Goal: Transaction & Acquisition: Download file/media

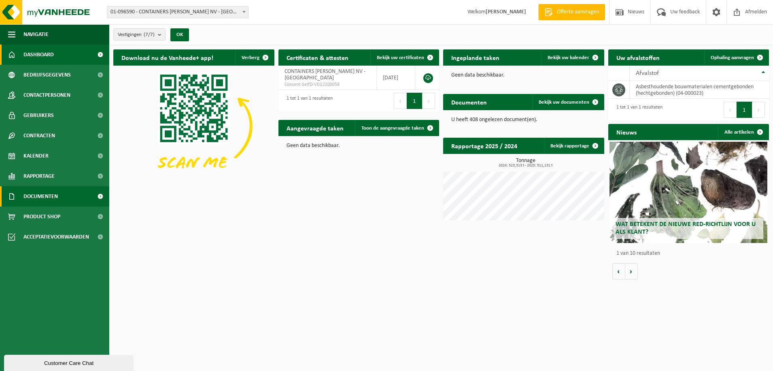
click at [54, 194] on span "Documenten" at bounding box center [40, 196] width 34 height 20
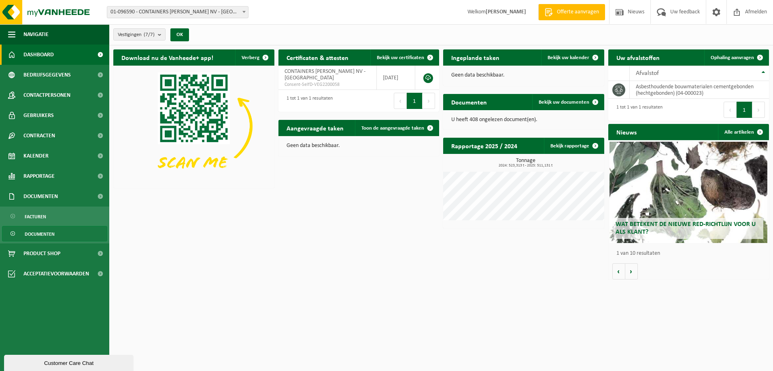
click at [34, 234] on span "Documenten" at bounding box center [40, 233] width 30 height 15
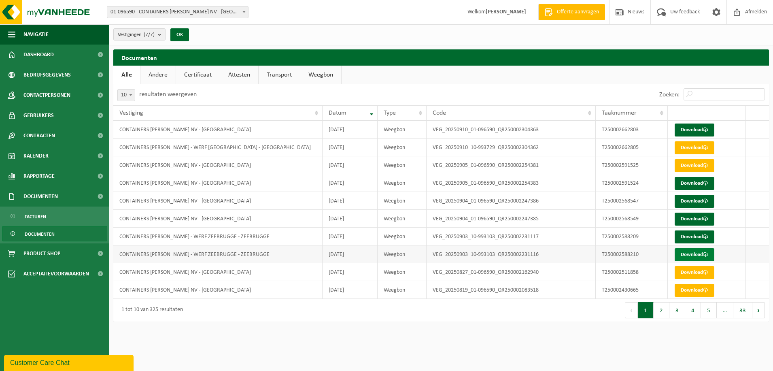
click at [696, 252] on link "Download" at bounding box center [695, 254] width 40 height 13
click at [689, 233] on link "Download" at bounding box center [695, 236] width 40 height 13
click at [695, 219] on link "Download" at bounding box center [695, 219] width 40 height 13
click at [697, 201] on link "Download" at bounding box center [695, 201] width 40 height 13
click at [690, 181] on link "Download" at bounding box center [695, 183] width 40 height 13
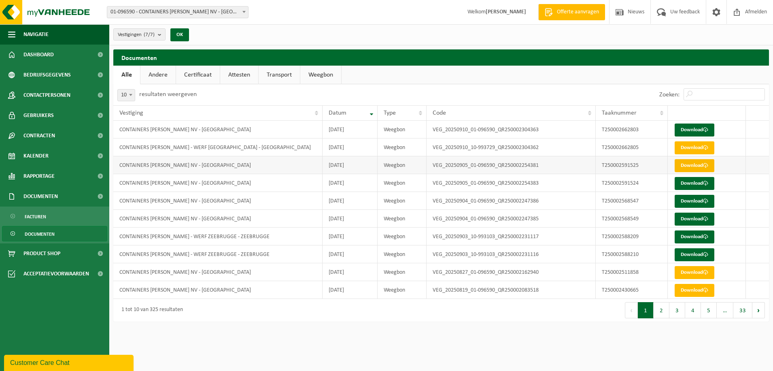
click at [693, 164] on link "Download" at bounding box center [695, 165] width 40 height 13
